Goal: Book appointment/travel/reservation

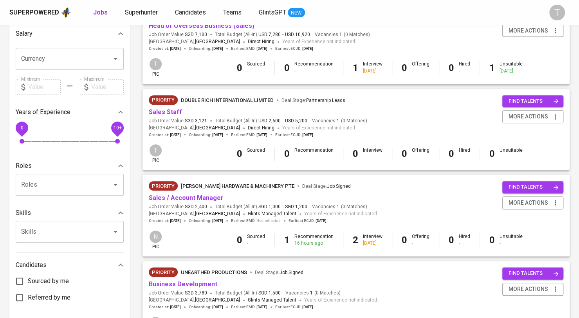
scroll to position [157, 0]
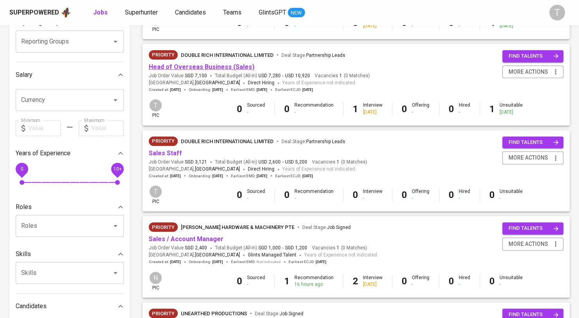
click at [221, 66] on link "Head of Overseas Business (Sales)" at bounding box center [202, 66] width 106 height 7
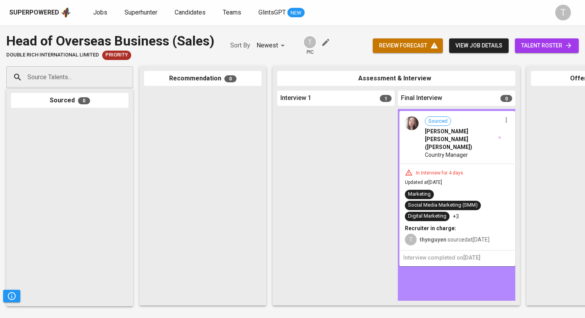
drag, startPoint x: 327, startPoint y: 136, endPoint x: 456, endPoint y: 137, distance: 128.9
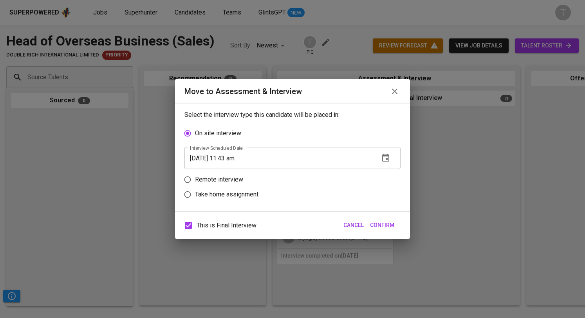
click at [221, 177] on p "Remote interview" at bounding box center [219, 179] width 48 height 9
click at [195, 177] on input "Remote interview" at bounding box center [187, 179] width 15 height 15
radio input "true"
click at [389, 171] on icon "button" at bounding box center [385, 172] width 7 height 8
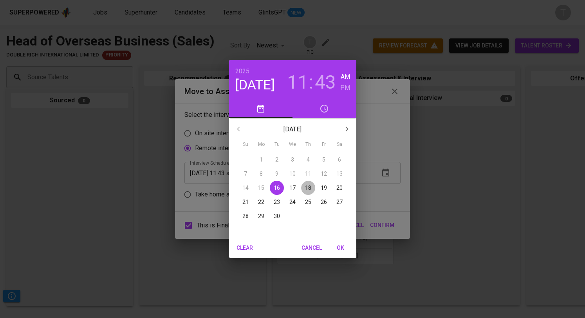
click at [311, 187] on p "18" at bounding box center [308, 188] width 6 height 8
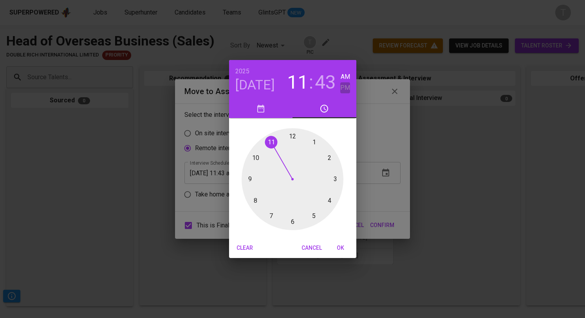
click at [342, 88] on h6 "PM" at bounding box center [345, 87] width 10 height 11
click at [329, 198] on div at bounding box center [293, 179] width 102 height 102
click at [294, 137] on div at bounding box center [293, 179] width 102 height 102
type input "[DATE] 04:00 pm"
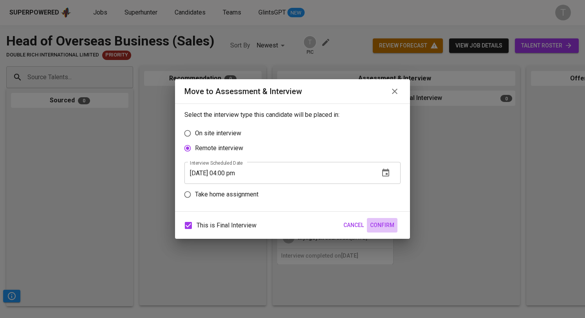
click at [380, 224] on span "Confirm" at bounding box center [382, 225] width 24 height 10
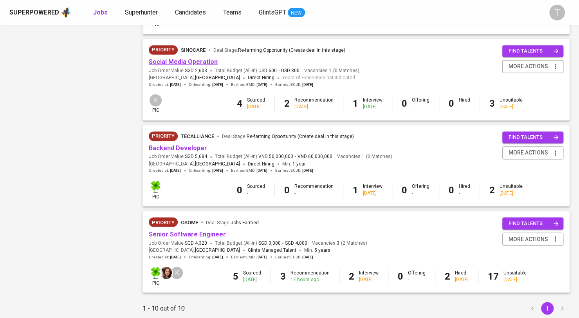
scroll to position [667, 0]
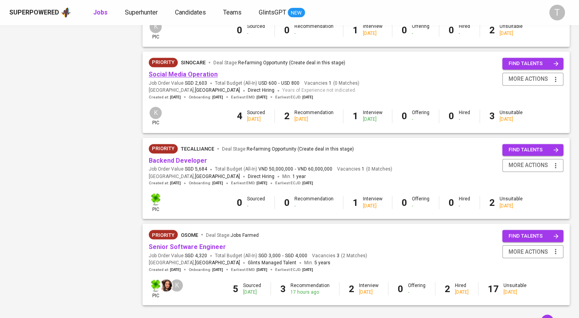
click at [200, 75] on link "Social Media Operation" at bounding box center [183, 74] width 69 height 7
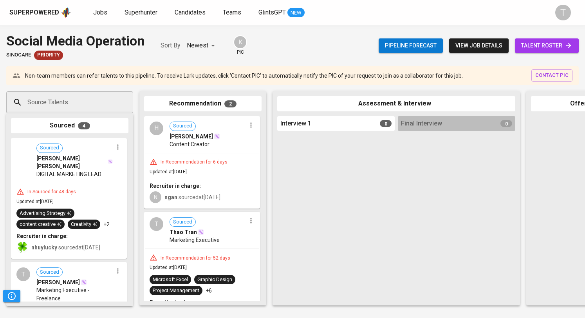
scroll to position [30, 0]
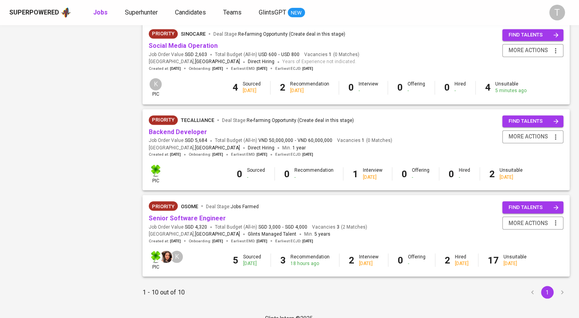
scroll to position [706, 0]
